Goal: Information Seeking & Learning: Check status

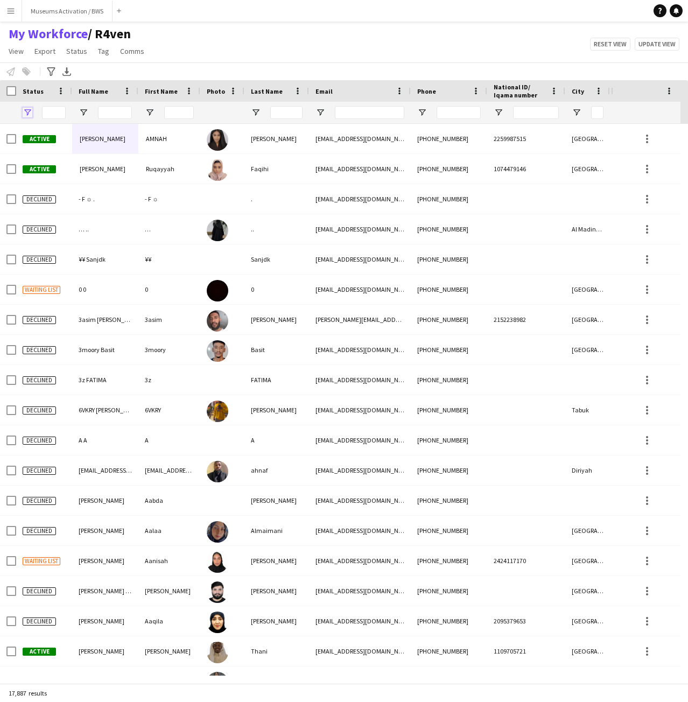
click at [23, 111] on span "Open Filter Menu" at bounding box center [28, 113] width 10 height 10
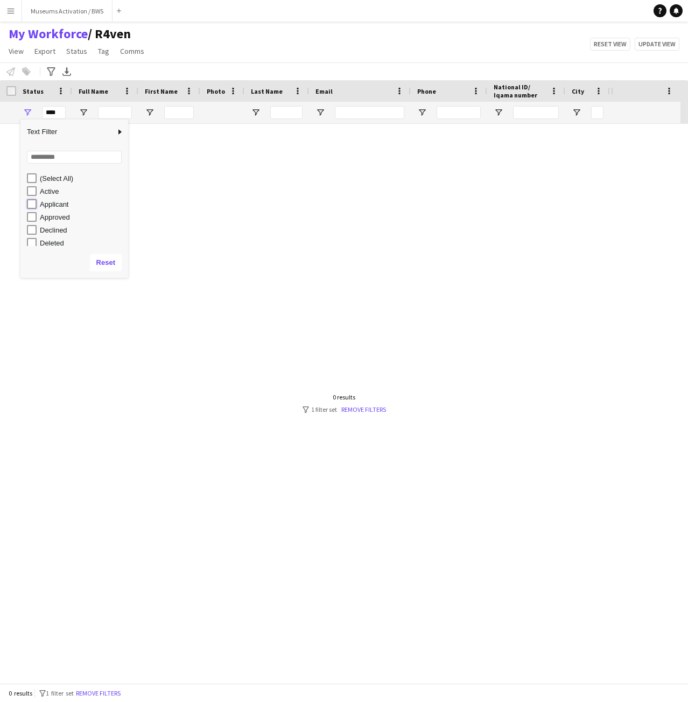
type input "**********"
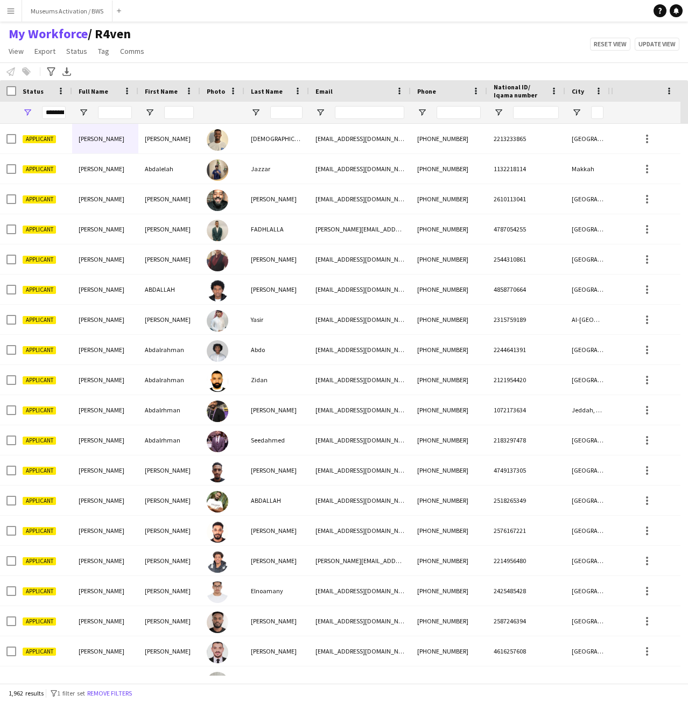
click at [330, 55] on div "My Workforce / R4ven View Views Default view R4ven New view Update view Delete …" at bounding box center [344, 44] width 688 height 37
click at [51, 73] on icon at bounding box center [51, 71] width 8 height 9
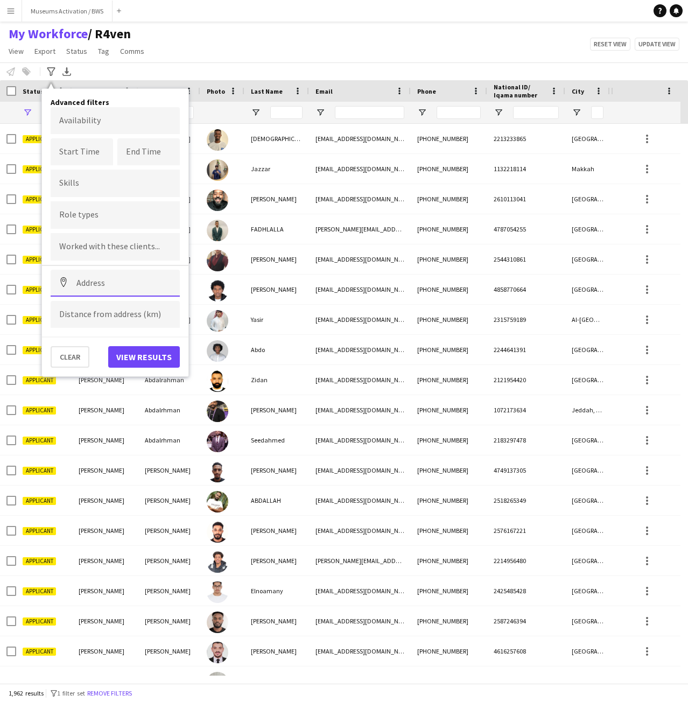
click at [104, 285] on input at bounding box center [115, 283] width 129 height 27
type input "**********"
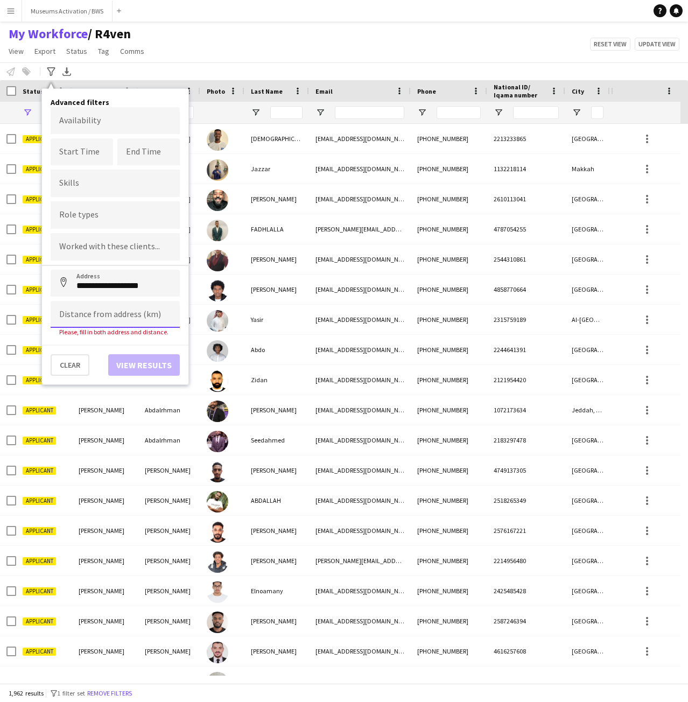
click at [102, 320] on input at bounding box center [115, 314] width 129 height 27
type input "******"
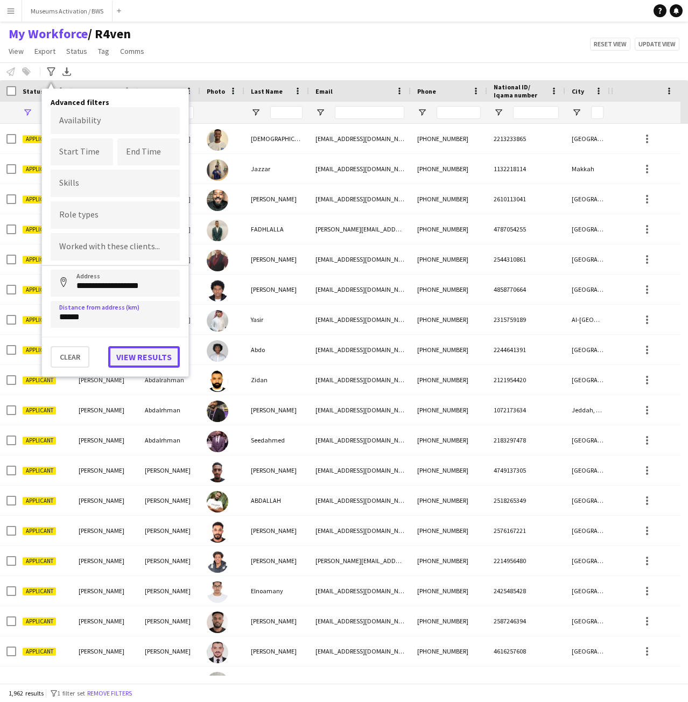
click at [129, 358] on button "View results" at bounding box center [144, 357] width 72 height 22
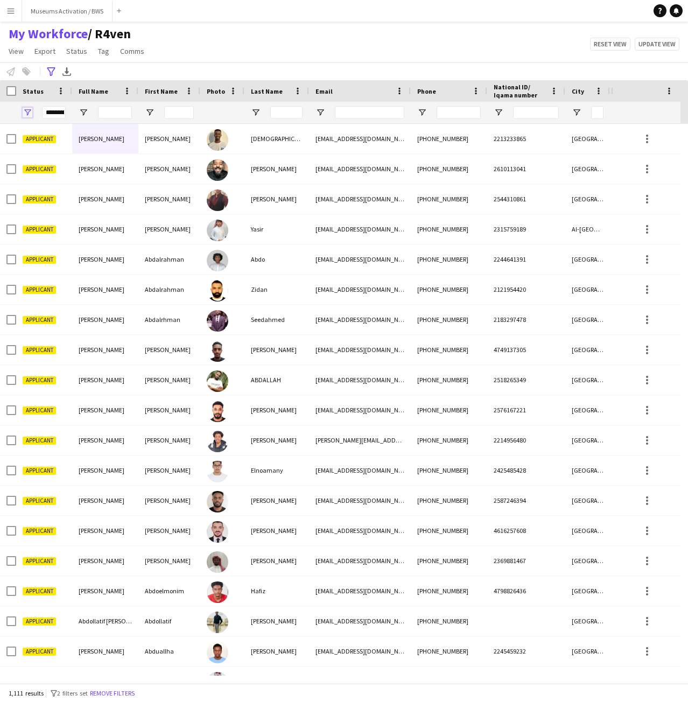
click at [29, 111] on span "Open Filter Menu" at bounding box center [28, 113] width 10 height 10
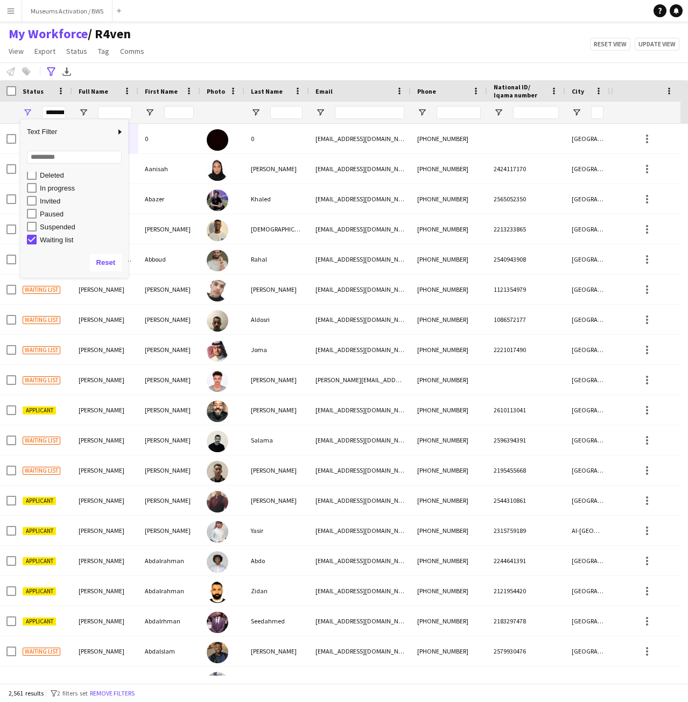
click at [247, 53] on div "My Workforce / R4ven View Views Default view R4ven New view Update view Delete …" at bounding box center [344, 44] width 688 height 37
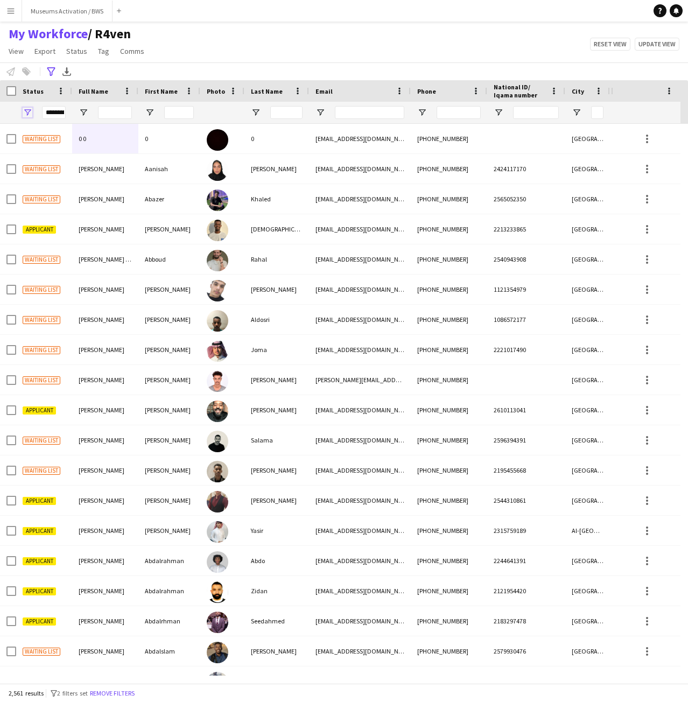
click at [27, 114] on span "Open Filter Menu" at bounding box center [28, 113] width 10 height 10
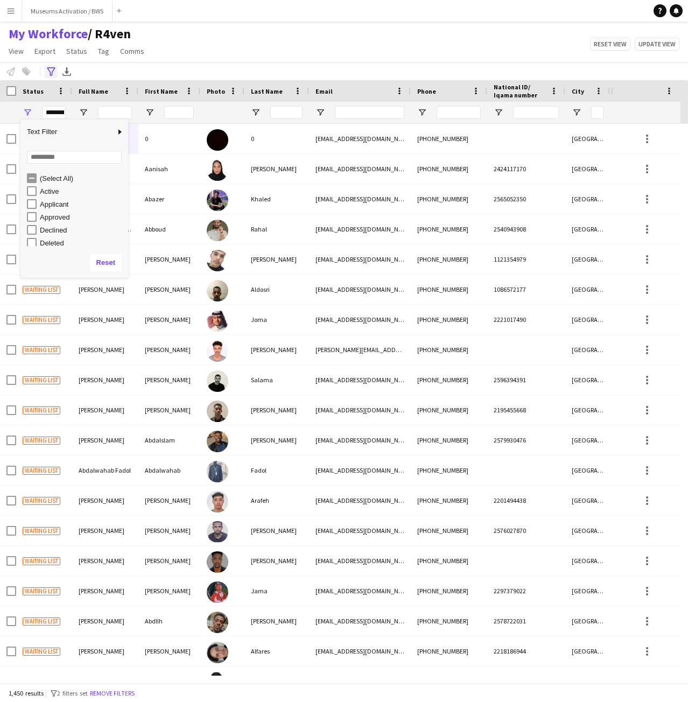
click at [48, 73] on icon "Advanced filters" at bounding box center [51, 71] width 9 height 9
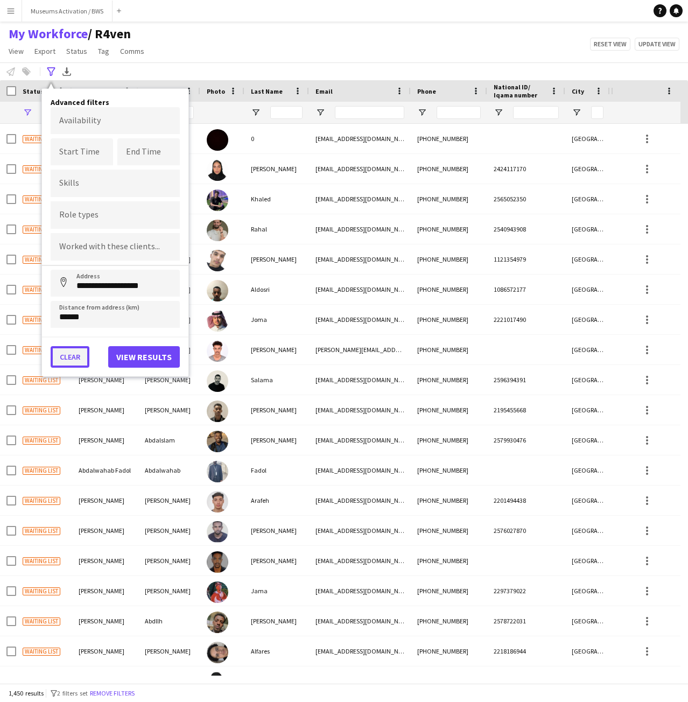
click at [81, 352] on button "Clear" at bounding box center [70, 357] width 39 height 22
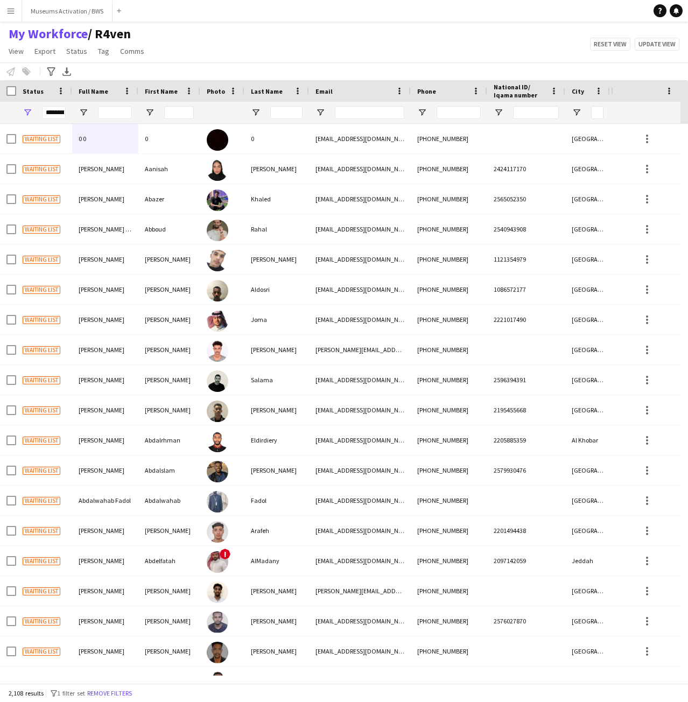
click at [231, 37] on div "My Workforce / R4ven View Views Default view R4ven New view Update view Delete …" at bounding box center [344, 44] width 688 height 37
click at [27, 113] on span "Open Filter Menu" at bounding box center [28, 113] width 10 height 10
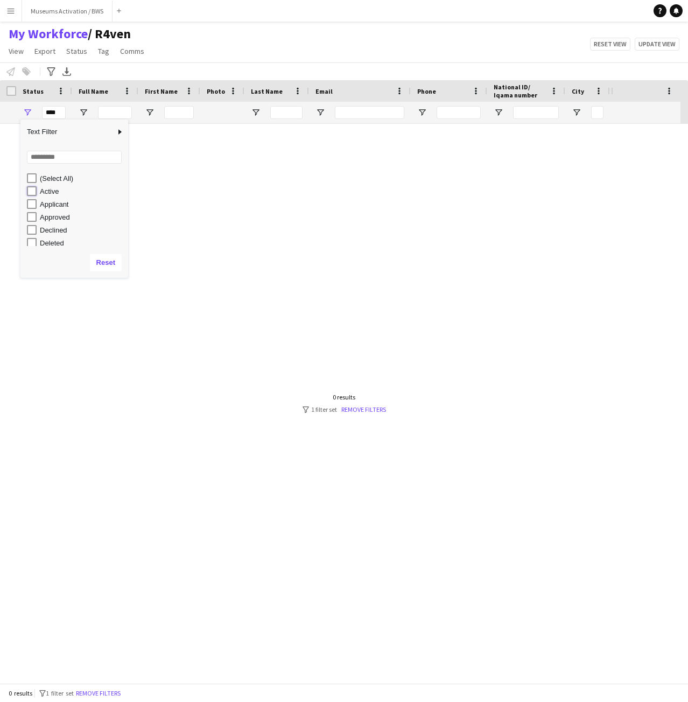
type input "**********"
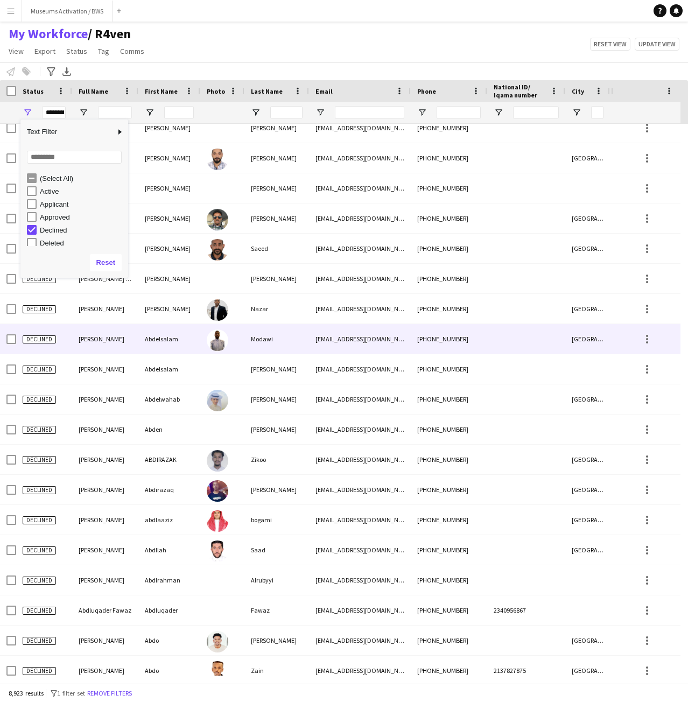
scroll to position [4254, 0]
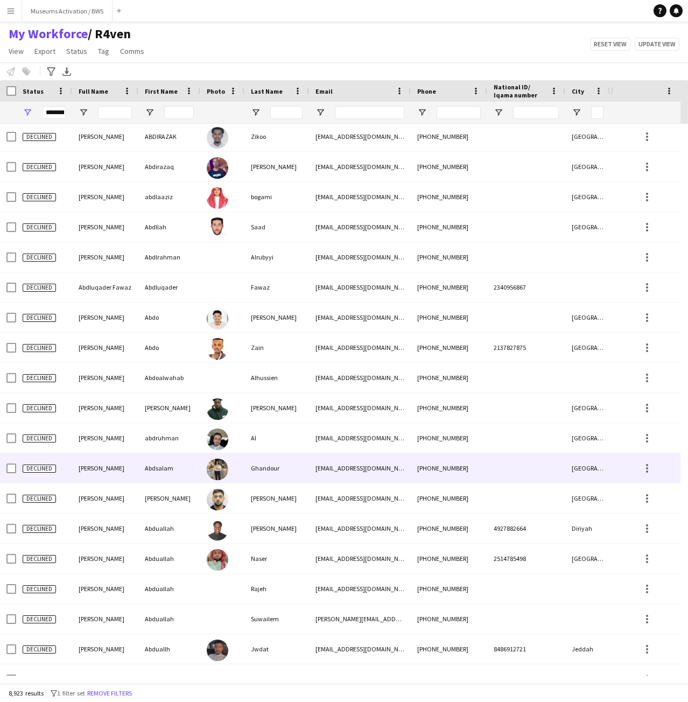
click at [235, 461] on div at bounding box center [222, 468] width 44 height 30
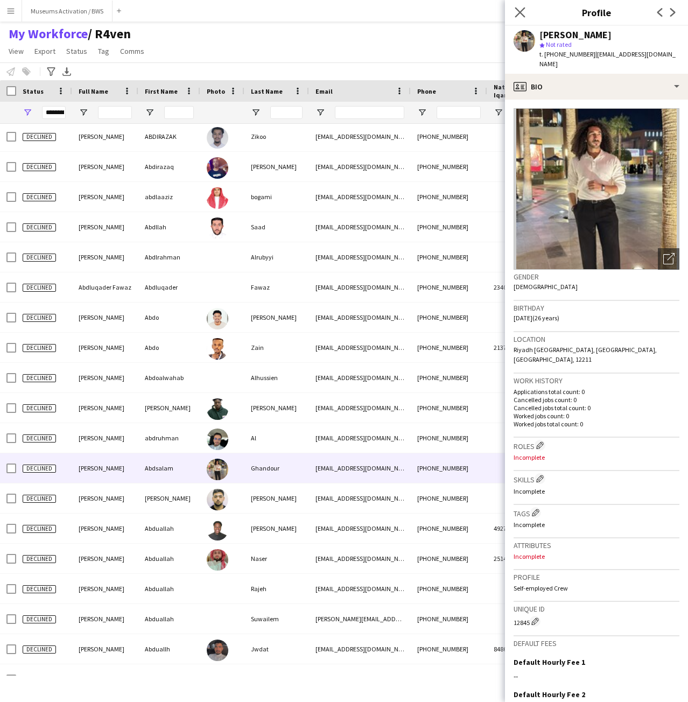
click at [526, 11] on app-icon "Close pop-in" at bounding box center [521, 13] width 16 height 16
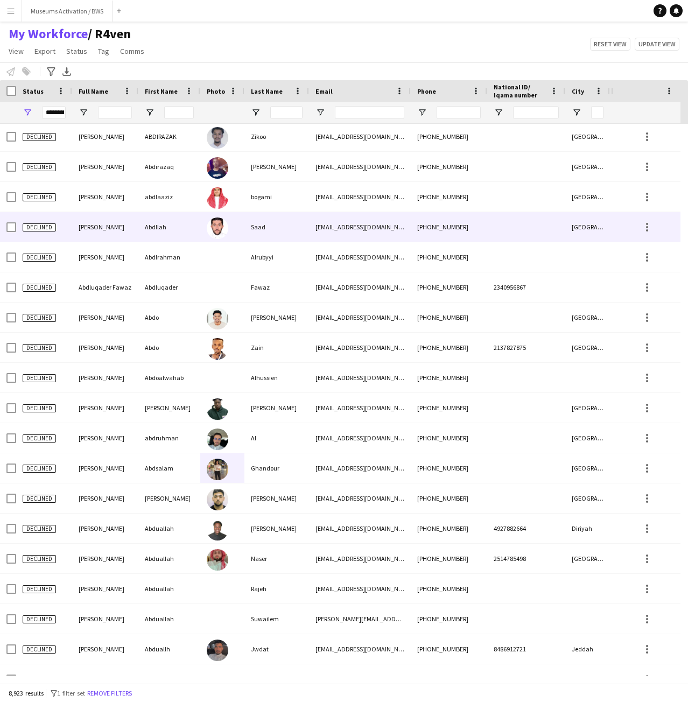
scroll to position [3931, 0]
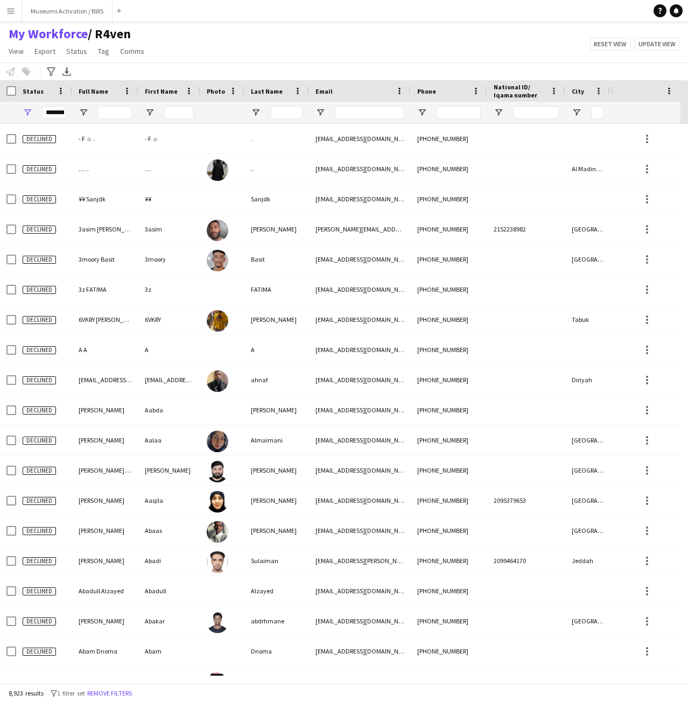
click at [172, 29] on div "My Workforce / R4ven View Views Default view R4ven New view Update view Delete …" at bounding box center [344, 44] width 688 height 37
drag, startPoint x: 172, startPoint y: 29, endPoint x: 94, endPoint y: 51, distance: 81.3
click at [94, 51] on div "My Workforce / R4ven View Views Default view R4ven New view Update view Delete …" at bounding box center [344, 44] width 688 height 37
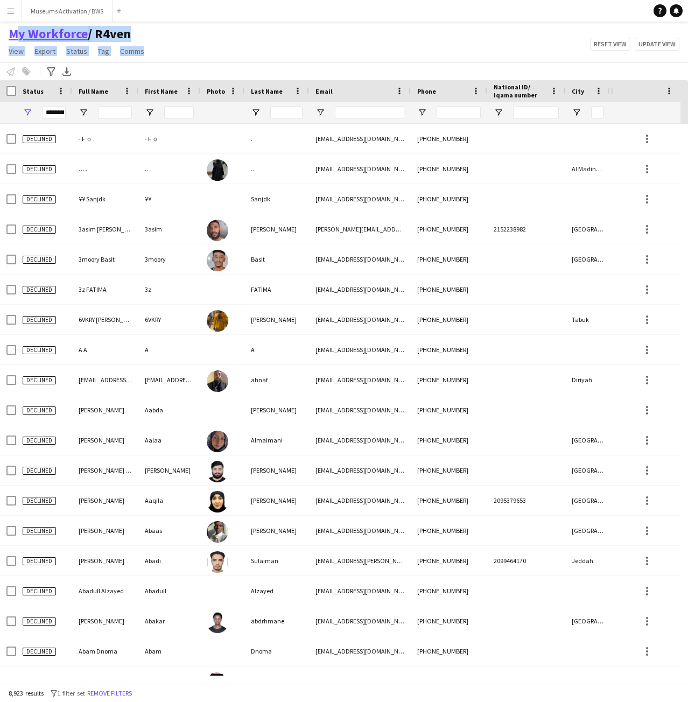
drag, startPoint x: 160, startPoint y: 57, endPoint x: 10, endPoint y: 29, distance: 152.8
click at [10, 29] on div "My Workforce / R4ven View Views Default view R4ven New view Update view Delete …" at bounding box center [344, 44] width 688 height 37
click at [214, 46] on div "My Workforce / R4ven View Views Default view R4ven New view Update view Delete …" at bounding box center [344, 44] width 688 height 37
click at [24, 114] on span "Open Filter Menu" at bounding box center [28, 113] width 10 height 10
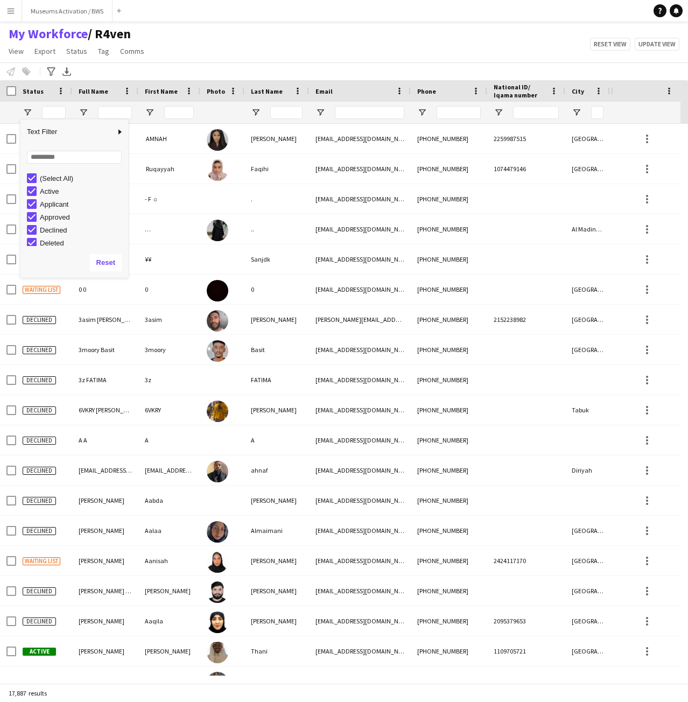
click at [222, 58] on div "My Workforce / R4ven View Views Default view R4ven New view Update view Delete …" at bounding box center [344, 44] width 688 height 37
